Goal: Information Seeking & Learning: Learn about a topic

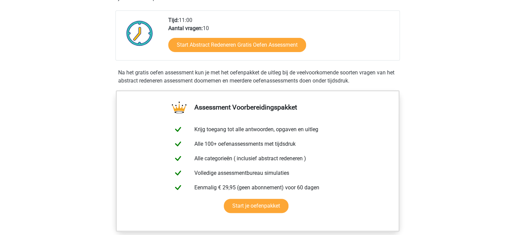
scroll to position [156, 0]
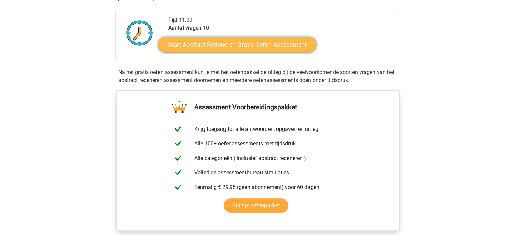
click at [197, 45] on link "Start Abstract Redeneren Gratis Oefen Assessment" at bounding box center [237, 44] width 158 height 16
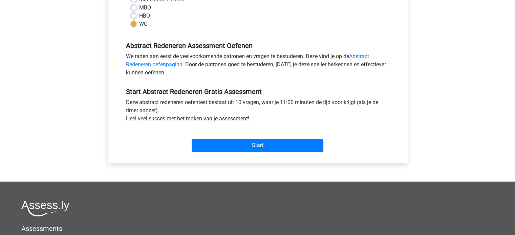
scroll to position [175, 0]
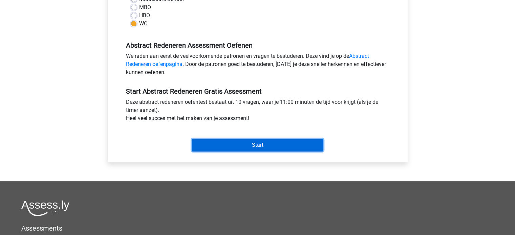
click at [236, 147] on input "Start" at bounding box center [258, 145] width 132 height 13
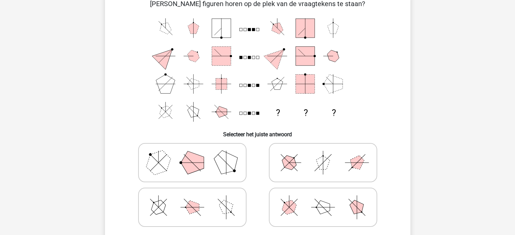
scroll to position [39, 0]
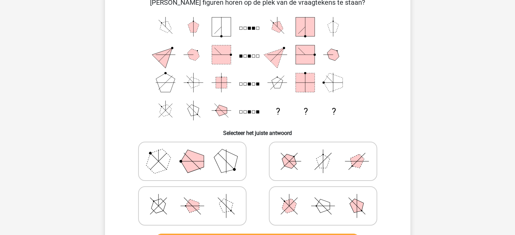
click at [172, 156] on icon at bounding box center [192, 162] width 102 height 34
click at [192, 153] on input "radio" at bounding box center [194, 151] width 4 height 4
radio input "true"
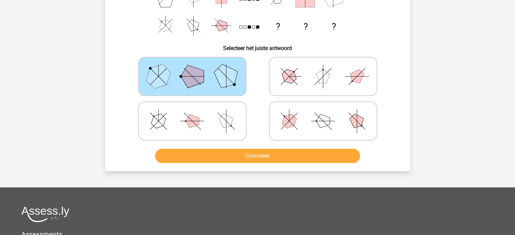
scroll to position [128, 0]
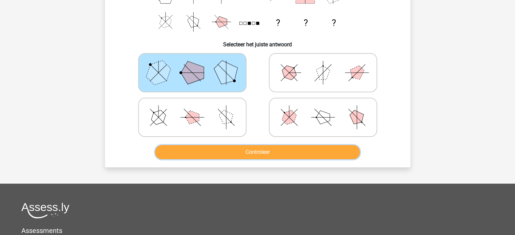
click at [194, 154] on button "Controleer" at bounding box center [257, 152] width 205 height 14
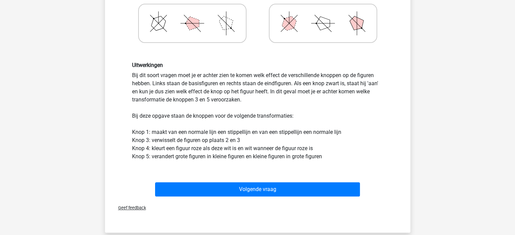
scroll to position [223, 0]
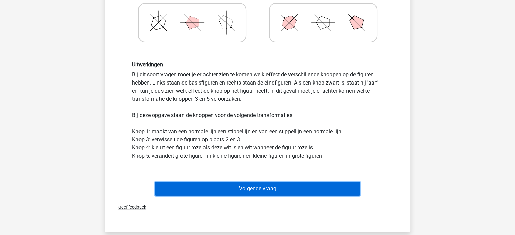
click at [192, 188] on button "Volgende vraag" at bounding box center [257, 189] width 205 height 14
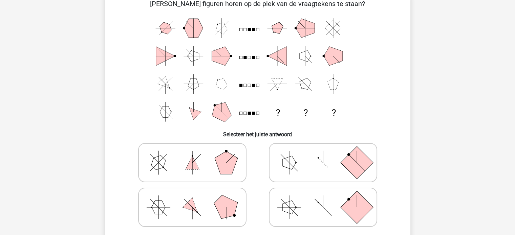
scroll to position [31, 0]
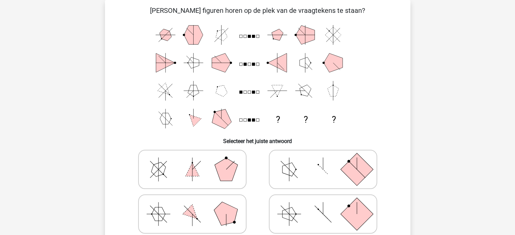
click at [190, 161] on icon at bounding box center [192, 170] width 102 height 34
click at [192, 161] on input "radio" at bounding box center [194, 159] width 4 height 4
radio input "true"
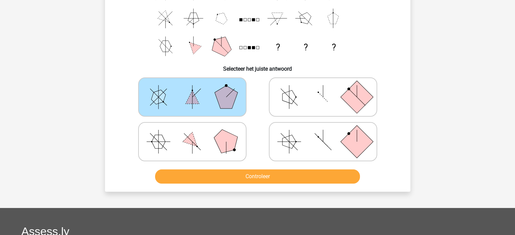
scroll to position [111, 0]
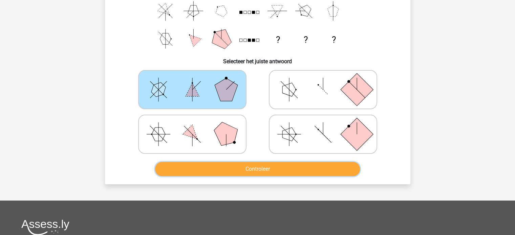
click at [204, 162] on button "Controleer" at bounding box center [257, 169] width 205 height 14
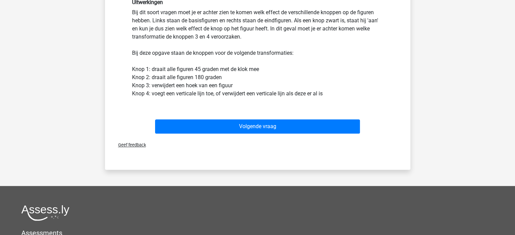
scroll to position [288, 0]
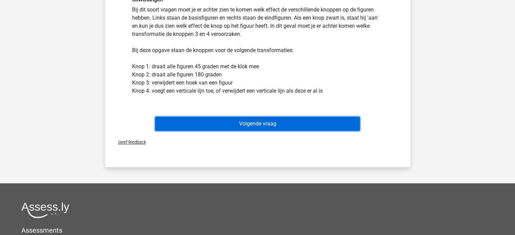
click at [240, 120] on button "Volgende vraag" at bounding box center [257, 124] width 205 height 14
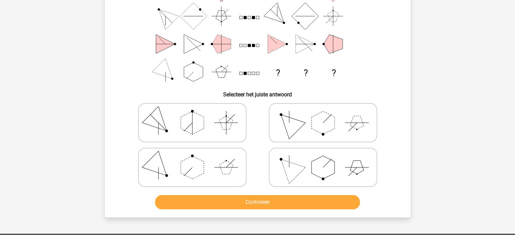
scroll to position [78, 0]
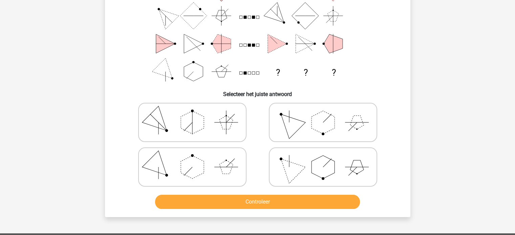
click at [312, 163] on polygon at bounding box center [322, 167] width 23 height 23
click at [323, 159] on input "radio" at bounding box center [325, 156] width 4 height 4
radio input "true"
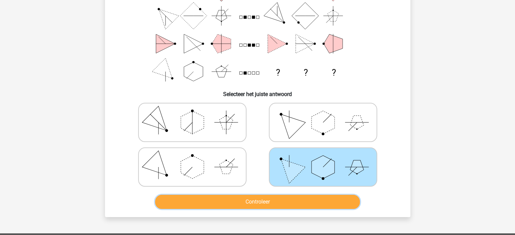
click at [277, 200] on button "Controleer" at bounding box center [257, 202] width 205 height 14
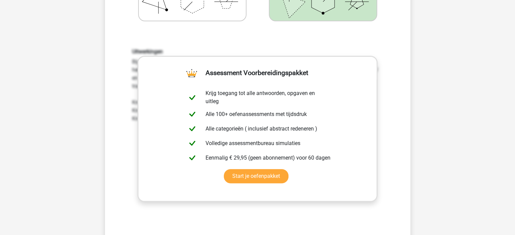
scroll to position [245, 0]
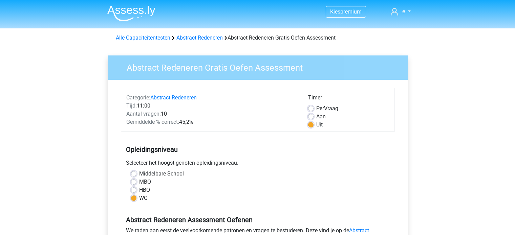
scroll to position [175, 0]
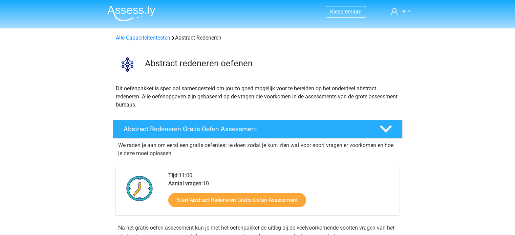
scroll to position [155, 0]
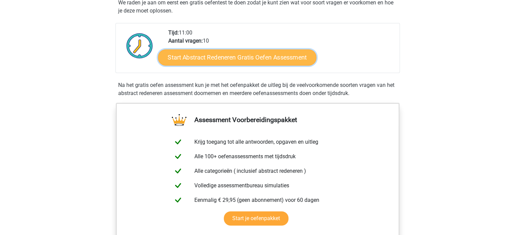
click at [213, 60] on link "Start Abstract Redeneren Gratis Oefen Assessment" at bounding box center [237, 57] width 158 height 16
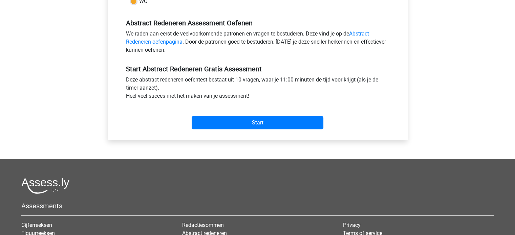
scroll to position [197, 0]
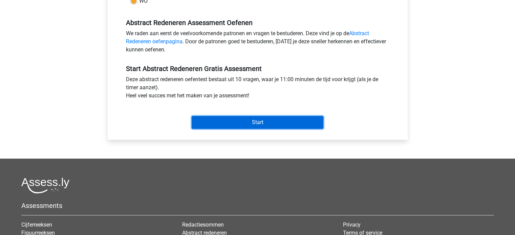
click at [234, 126] on input "Start" at bounding box center [258, 122] width 132 height 13
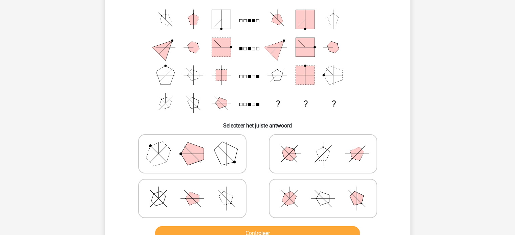
scroll to position [46, 0]
click at [194, 162] on polygon at bounding box center [192, 154] width 23 height 23
click at [194, 146] on input "radio" at bounding box center [194, 144] width 4 height 4
radio input "true"
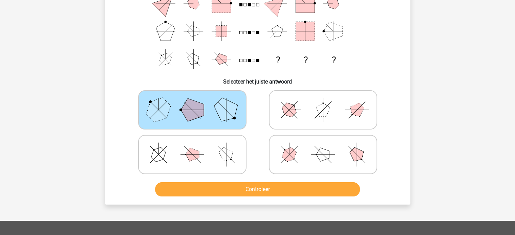
scroll to position [104, 0]
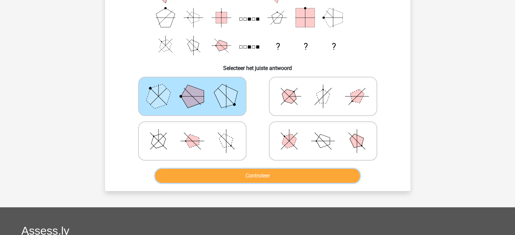
click at [207, 172] on button "Controleer" at bounding box center [257, 176] width 205 height 14
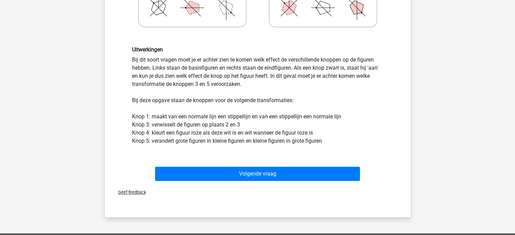
scroll to position [245, 0]
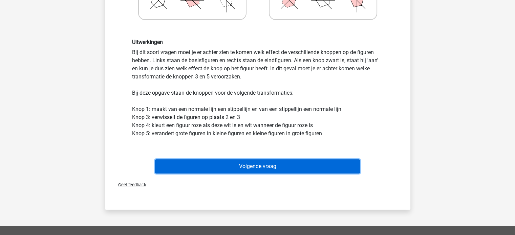
click at [213, 164] on button "Volgende vraag" at bounding box center [257, 166] width 205 height 14
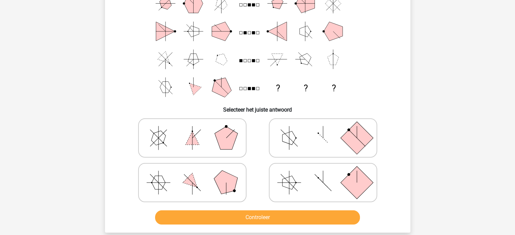
scroll to position [63, 0]
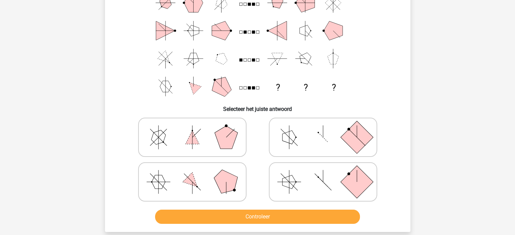
click at [316, 176] on icon at bounding box center [323, 182] width 102 height 34
click at [323, 174] on input "radio" at bounding box center [325, 171] width 4 height 4
radio input "true"
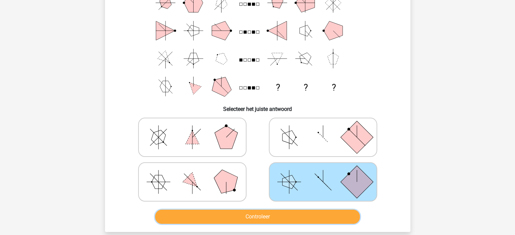
click at [271, 216] on button "Controleer" at bounding box center [257, 217] width 205 height 14
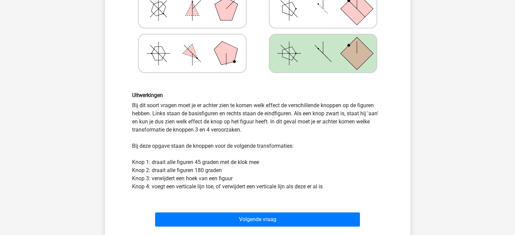
scroll to position [228, 0]
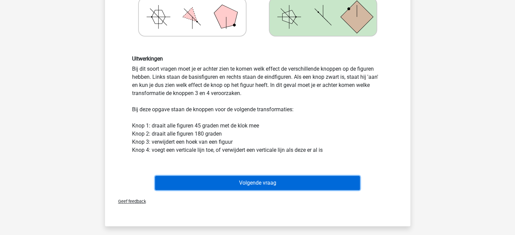
click at [209, 179] on button "Volgende vraag" at bounding box center [257, 183] width 205 height 14
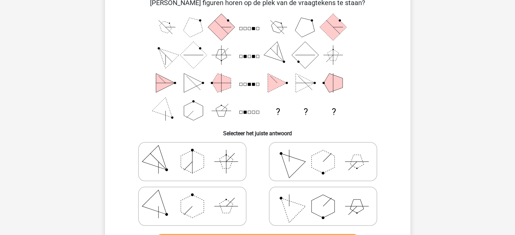
scroll to position [40, 0]
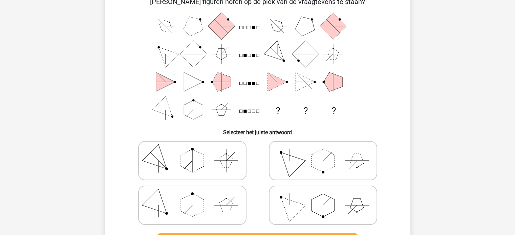
click at [310, 196] on icon at bounding box center [323, 206] width 102 height 34
click at [323, 196] on input "radio" at bounding box center [325, 195] width 4 height 4
radio input "true"
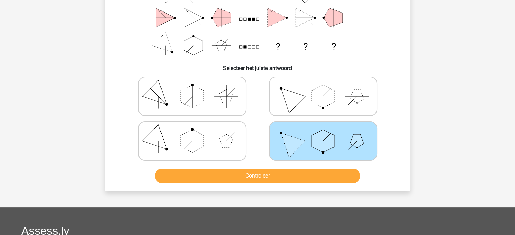
scroll to position [106, 0]
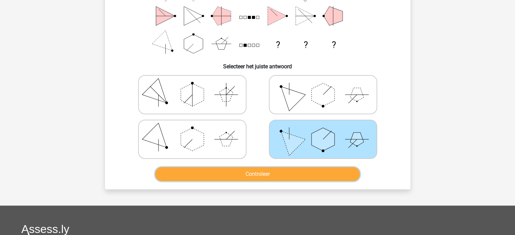
click at [263, 174] on button "Controleer" at bounding box center [257, 174] width 205 height 14
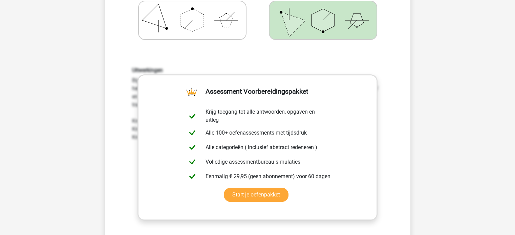
scroll to position [237, 0]
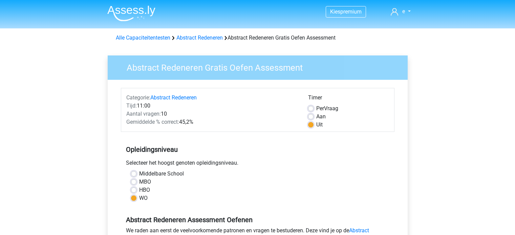
scroll to position [197, 0]
